Goal: Information Seeking & Learning: Learn about a topic

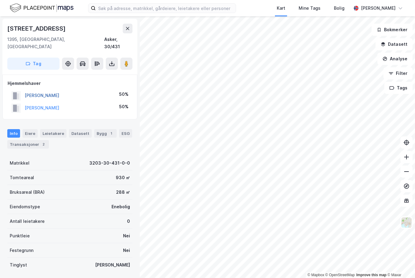
click at [0, 0] on button "[PERSON_NAME]" at bounding box center [0, 0] width 0 height 0
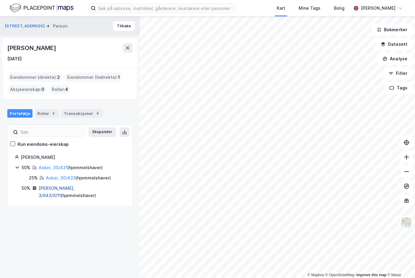
click at [57, 189] on link "[PERSON_NAME], 3/943/0/11" at bounding box center [57, 192] width 36 height 12
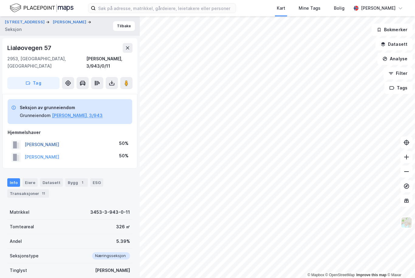
click at [0, 0] on button "[PERSON_NAME]" at bounding box center [0, 0] width 0 height 0
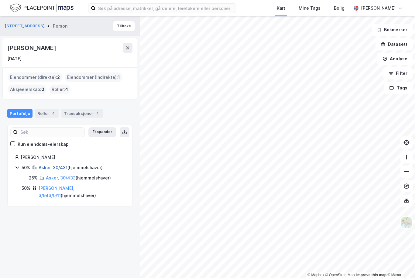
click at [47, 166] on link "Asker, 30/431" at bounding box center [53, 167] width 29 height 5
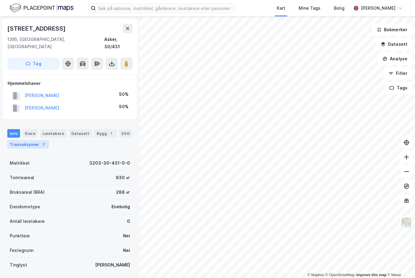
click at [27, 140] on div "Transaksjoner 2" at bounding box center [28, 144] width 42 height 9
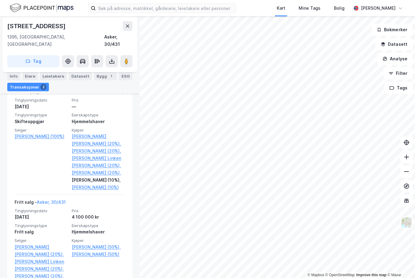
scroll to position [178, 0]
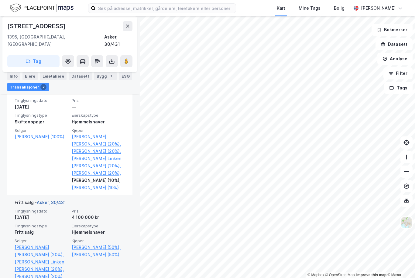
click at [55, 200] on link "Asker, 30/431" at bounding box center [51, 202] width 29 height 5
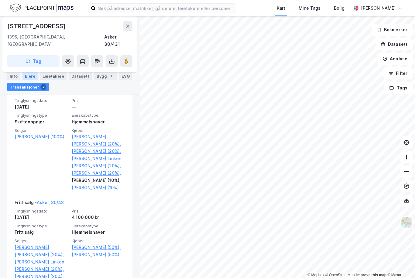
click at [31, 77] on div "Eiere" at bounding box center [29, 76] width 15 height 9
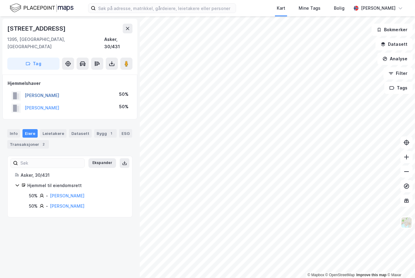
click at [0, 0] on button "[PERSON_NAME]" at bounding box center [0, 0] width 0 height 0
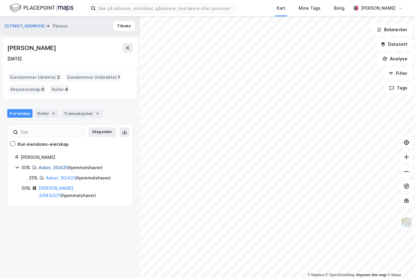
click at [59, 166] on link "Asker, 30/431" at bounding box center [53, 167] width 29 height 5
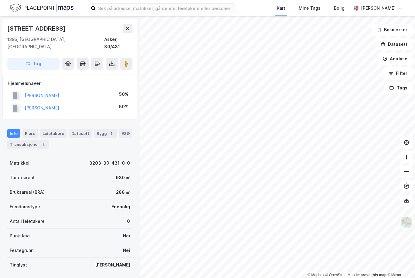
scroll to position [37, 0]
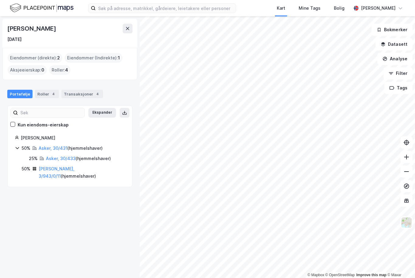
click at [49, 140] on div "[PERSON_NAME]" at bounding box center [70, 138] width 110 height 7
click at [55, 148] on link "Asker, 30/431" at bounding box center [53, 148] width 29 height 5
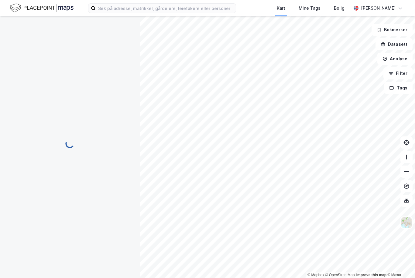
scroll to position [37, 0]
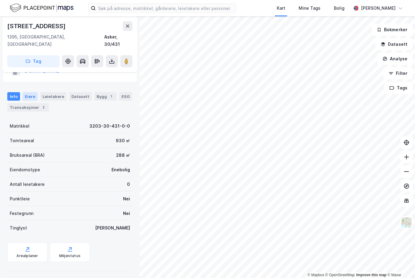
click at [31, 92] on div "Eiere" at bounding box center [29, 96] width 15 height 9
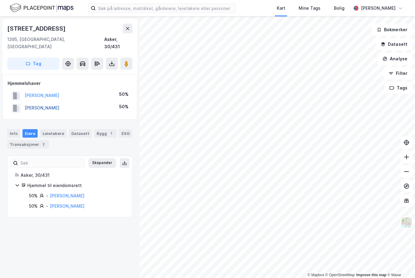
click at [0, 0] on button "[PERSON_NAME]" at bounding box center [0, 0] width 0 height 0
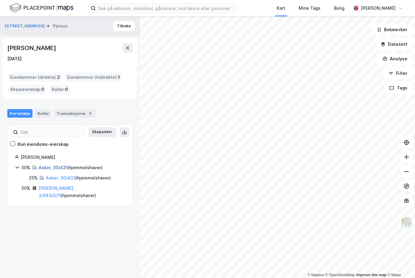
click at [54, 168] on link "Asker, 30/431" at bounding box center [53, 167] width 29 height 5
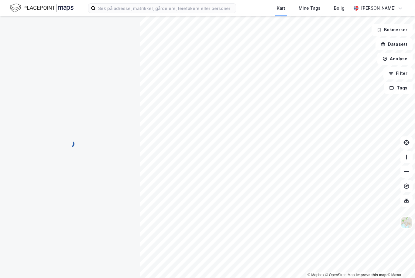
scroll to position [37, 0]
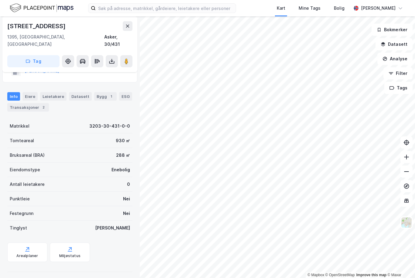
scroll to position [37, 0]
click at [31, 92] on div "Eiere" at bounding box center [29, 96] width 15 height 9
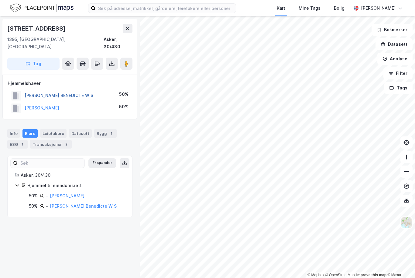
click at [0, 0] on button "[PERSON_NAME] BENEDICTE W S" at bounding box center [0, 0] width 0 height 0
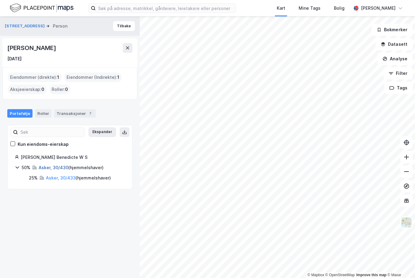
click at [53, 167] on link "Asker, 30/430" at bounding box center [54, 167] width 30 height 5
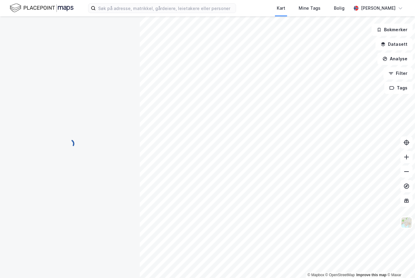
scroll to position [37, 0]
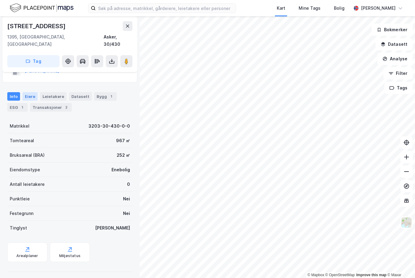
click at [31, 92] on div "Eiere" at bounding box center [29, 96] width 15 height 9
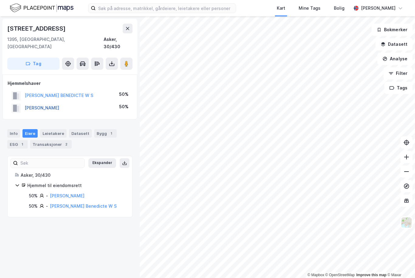
click at [0, 0] on button "[PERSON_NAME]" at bounding box center [0, 0] width 0 height 0
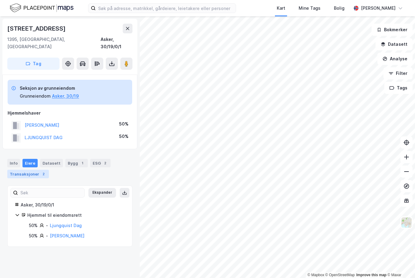
click at [24, 170] on div "Transaksjoner 2" at bounding box center [28, 174] width 42 height 9
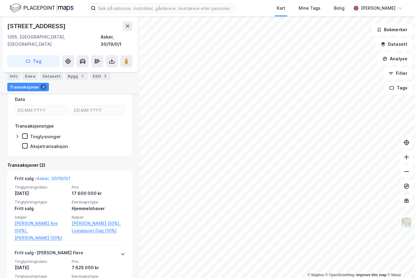
scroll to position [121, 0]
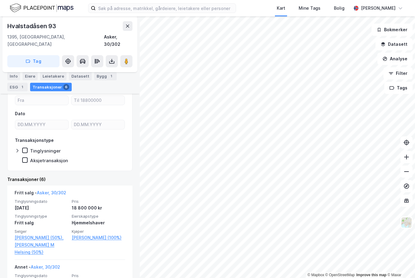
scroll to position [66, 0]
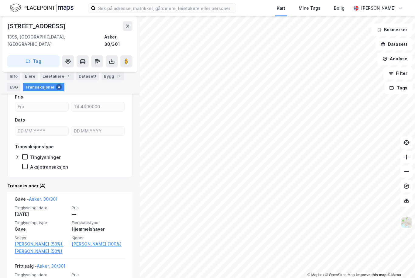
scroll to position [60, 0]
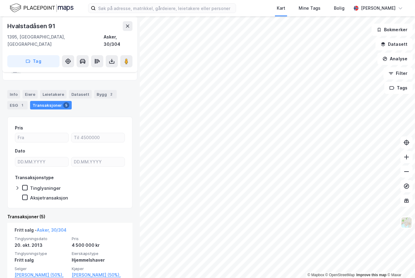
scroll to position [39, 0]
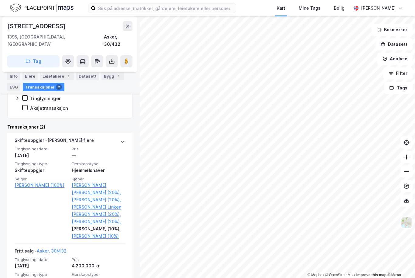
scroll to position [120, 0]
